Goal: Navigation & Orientation: Find specific page/section

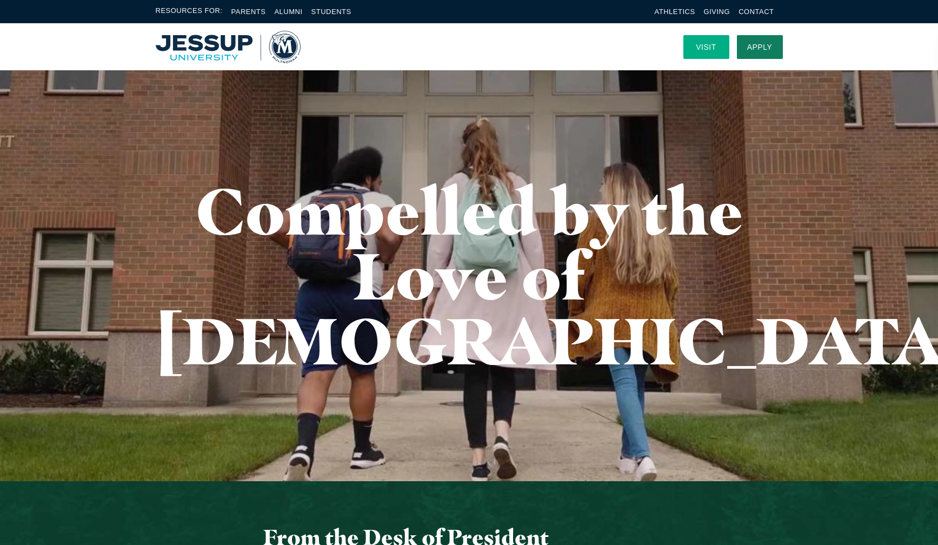
click at [709, 46] on link "Visit" at bounding box center [707, 47] width 46 height 24
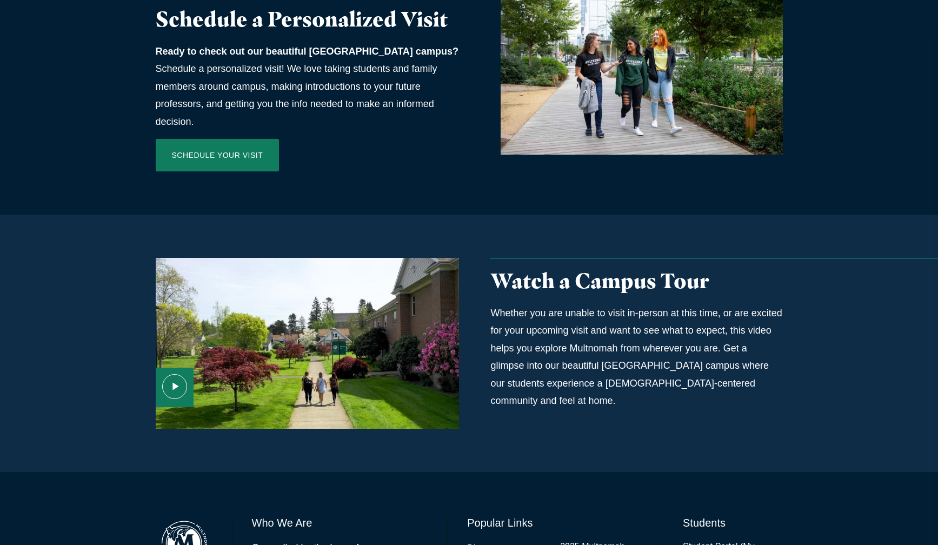
scroll to position [518, 0]
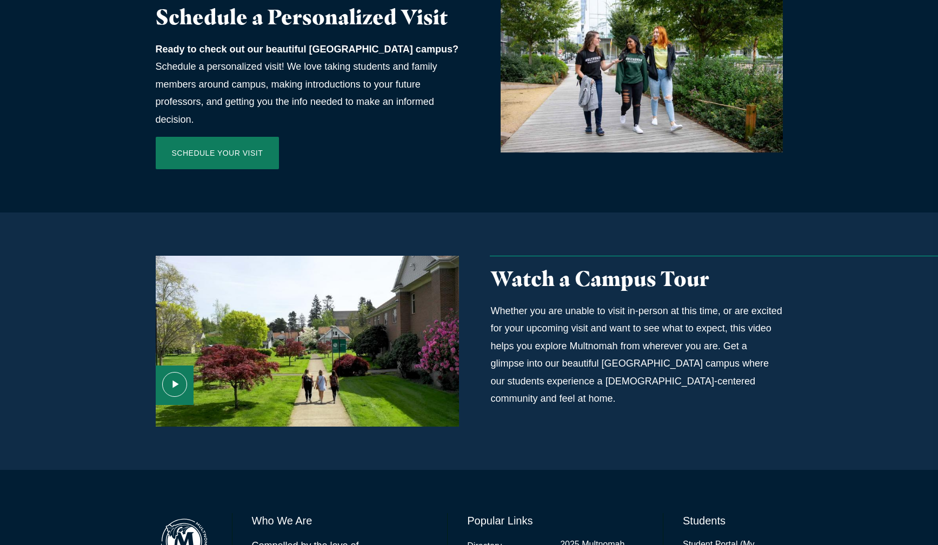
click at [173, 373] on use "Media Content" at bounding box center [174, 385] width 24 height 24
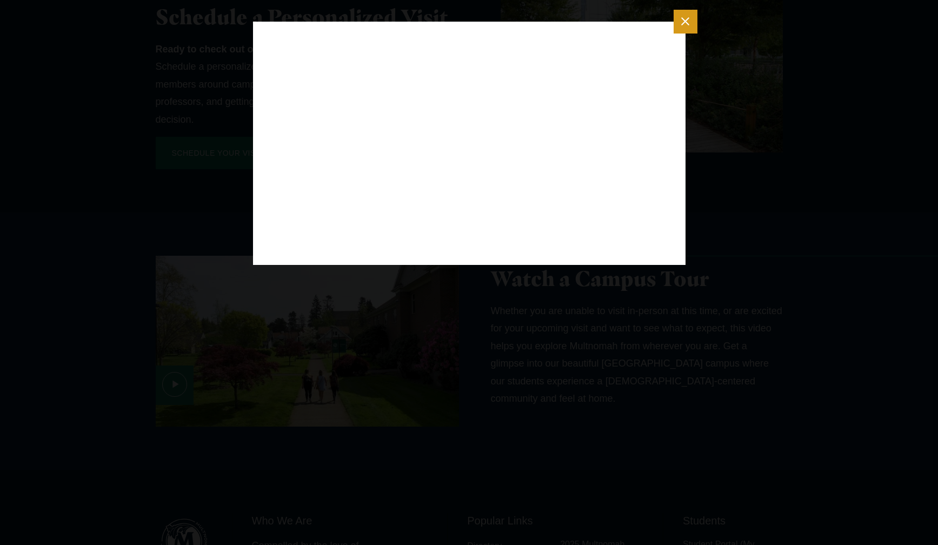
click at [691, 18] on icon "Close modal" at bounding box center [686, 22] width 14 height 14
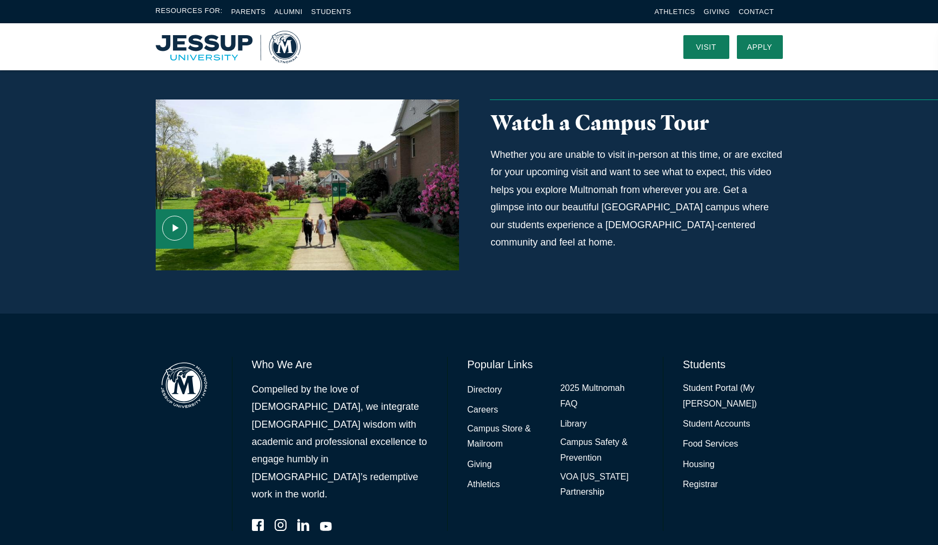
scroll to position [0, 0]
